Goal: Transaction & Acquisition: Purchase product/service

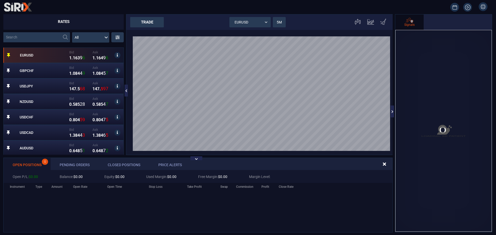
scroll to position [40, 409]
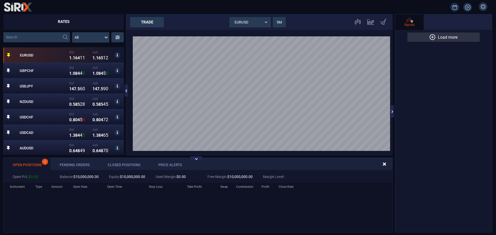
click at [75, 56] on strong "6" at bounding box center [76, 58] width 2 height 5
click at [150, 23] on div "trade" at bounding box center [147, 22] width 34 height 10
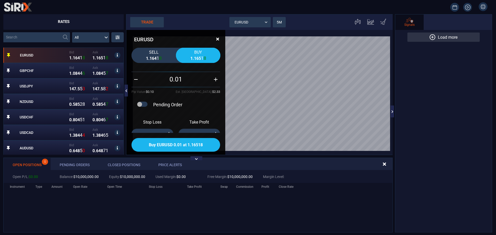
click at [174, 146] on span "Buy EURUSD 0.01 at 1.16518" at bounding box center [176, 145] width 54 height 5
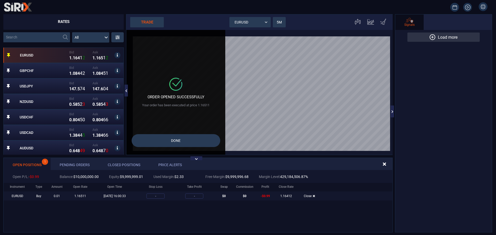
click at [170, 139] on button "Done" at bounding box center [175, 140] width 89 height 13
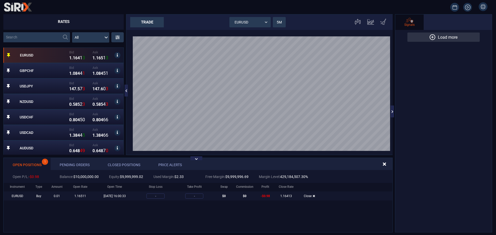
click at [138, 22] on div "trade" at bounding box center [147, 22] width 34 height 10
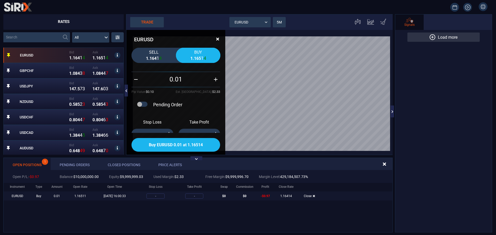
click at [169, 143] on span "Buy EURUSD 0.01 at 1.16514" at bounding box center [176, 145] width 54 height 5
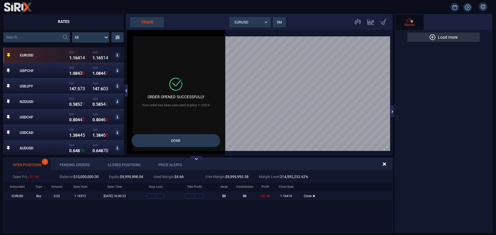
click at [169, 143] on button "Done" at bounding box center [175, 140] width 89 height 13
